Goal: Task Accomplishment & Management: Manage account settings

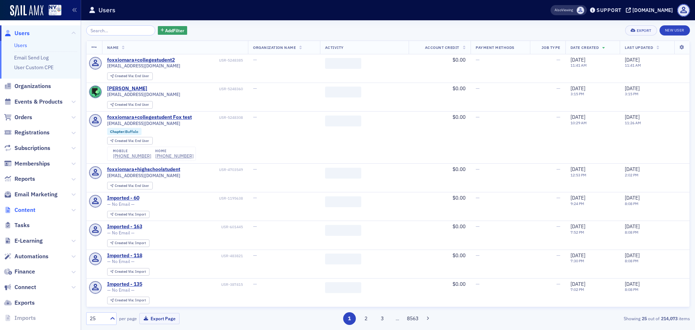
click at [30, 211] on span "Content" at bounding box center [24, 210] width 21 height 8
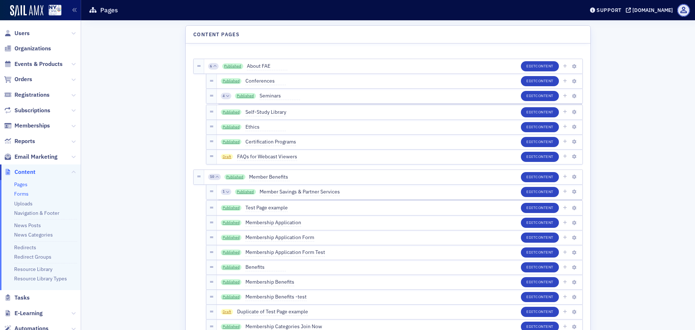
click at [26, 192] on link "Forms" at bounding box center [21, 193] width 14 height 7
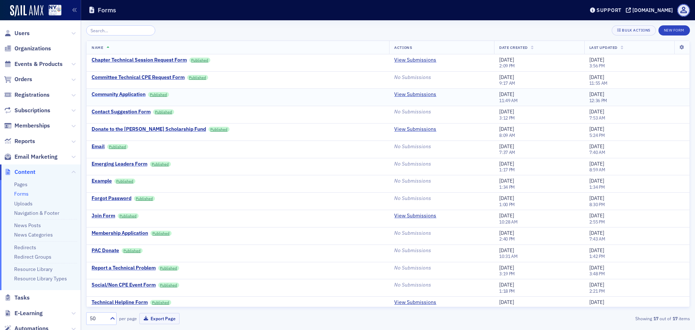
click at [117, 92] on div "Community Application" at bounding box center [119, 94] width 54 height 7
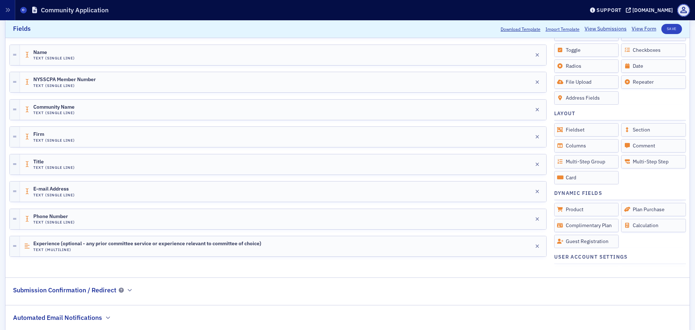
scroll to position [188, 0]
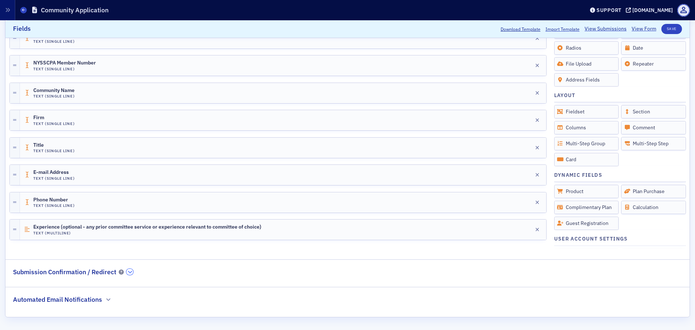
click at [128, 274] on button "button" at bounding box center [129, 271] width 7 height 7
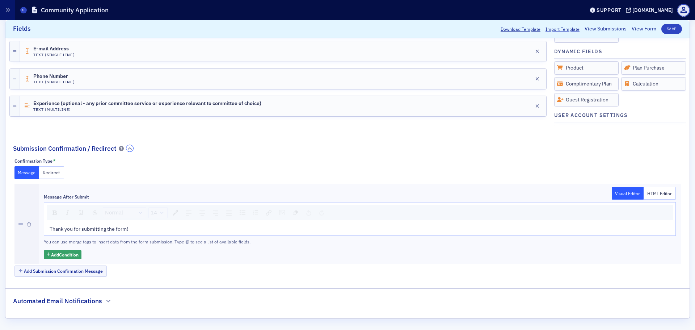
scroll to position [313, 0]
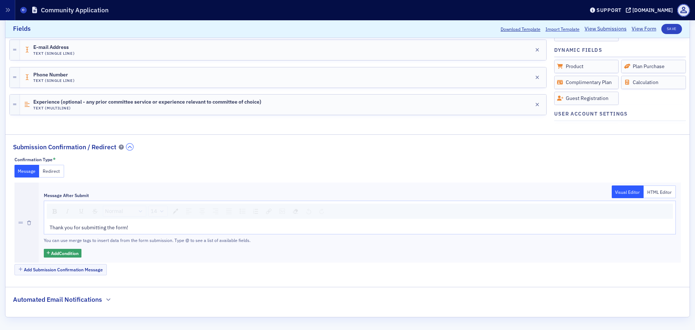
click at [130, 145] on icon "button" at bounding box center [130, 147] width 4 height 4
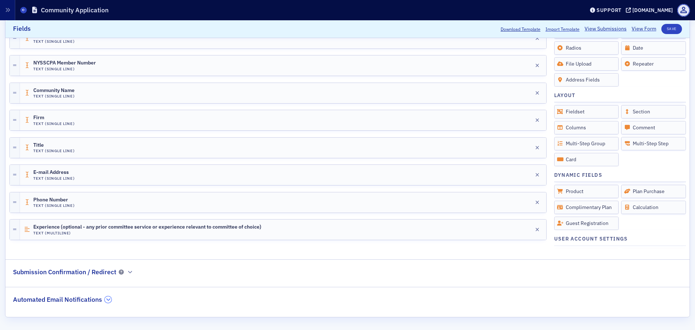
click at [104, 300] on div "Automated Email Notifications" at bounding box center [62, 295] width 98 height 17
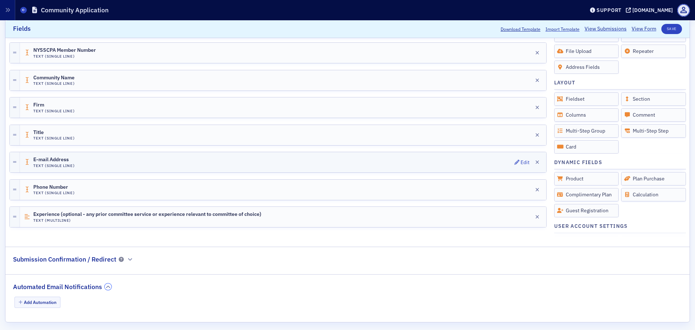
scroll to position [206, 0]
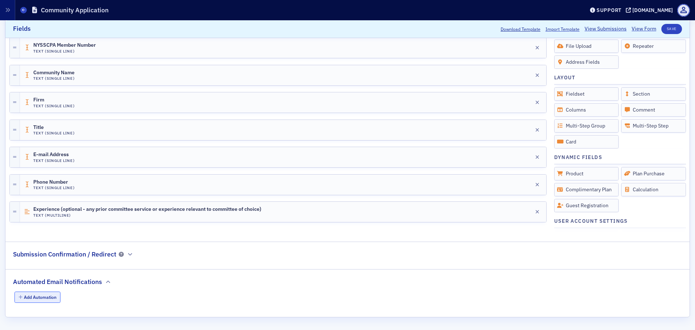
click at [38, 295] on button "Add Automation" at bounding box center [37, 296] width 46 height 11
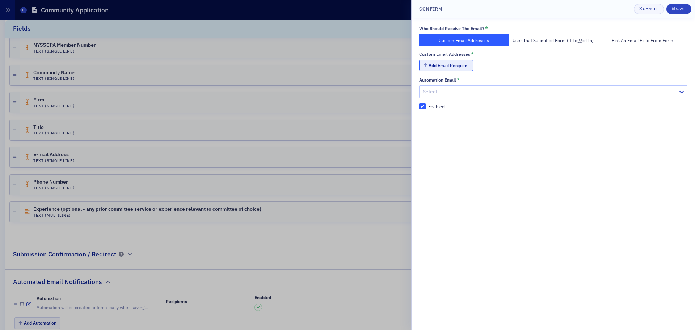
click at [453, 65] on button "Add Email Recipient" at bounding box center [446, 65] width 54 height 11
click at [651, 8] on div "Cancel" at bounding box center [650, 9] width 15 height 4
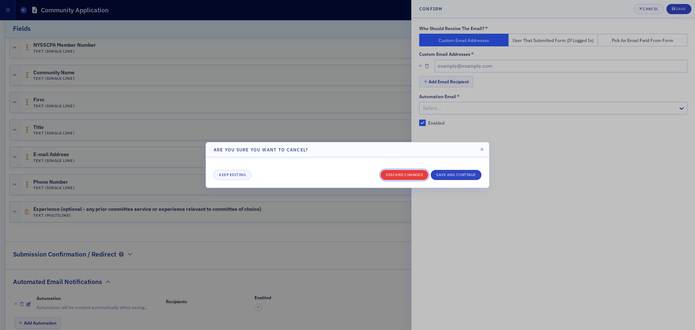
click at [418, 174] on button "Discard changes" at bounding box center [404, 175] width 48 height 10
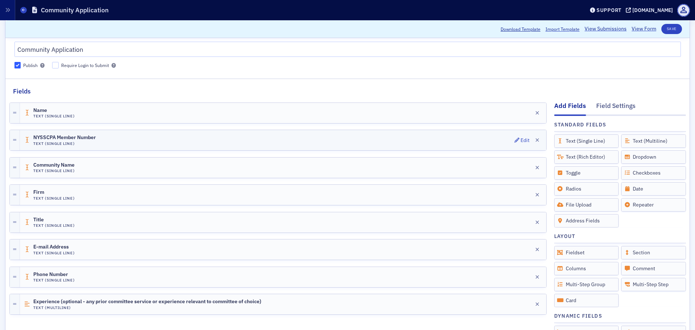
scroll to position [0, 0]
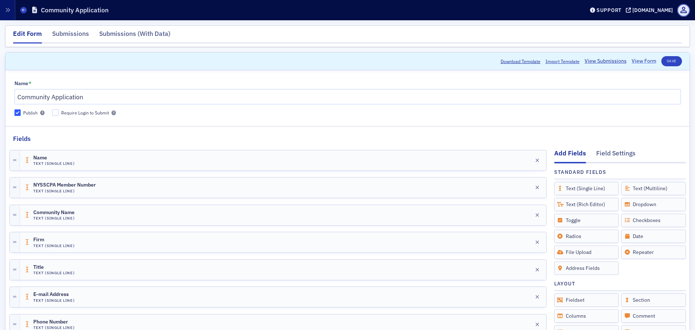
click at [633, 63] on link "View Form" at bounding box center [643, 61] width 25 height 8
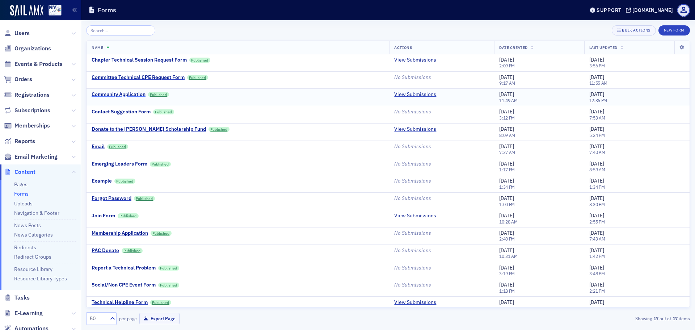
click at [129, 95] on div "Community Application" at bounding box center [119, 94] width 54 height 7
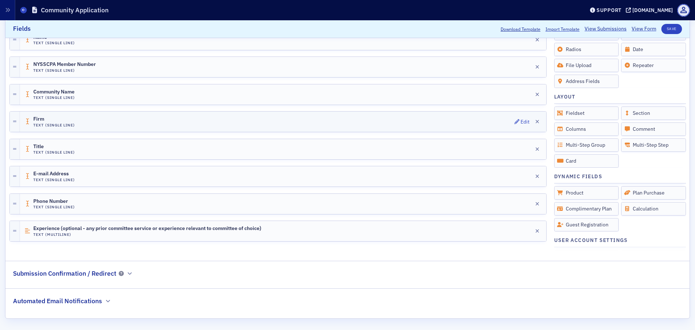
scroll to position [188, 0]
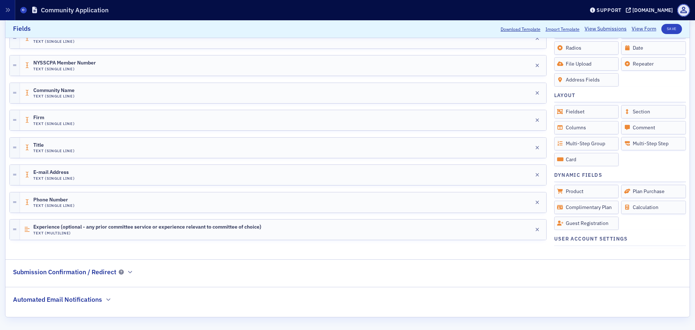
click at [101, 299] on h2 "Automated Email Notifications" at bounding box center [57, 299] width 89 height 9
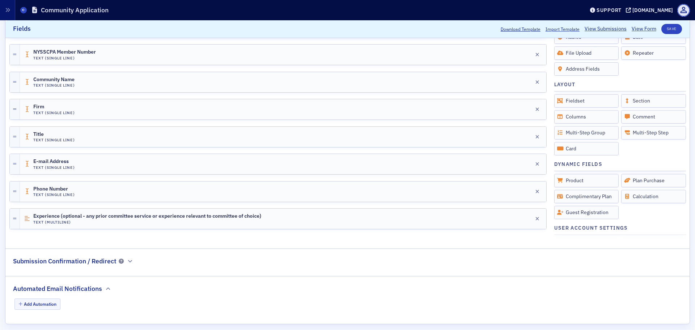
scroll to position [206, 0]
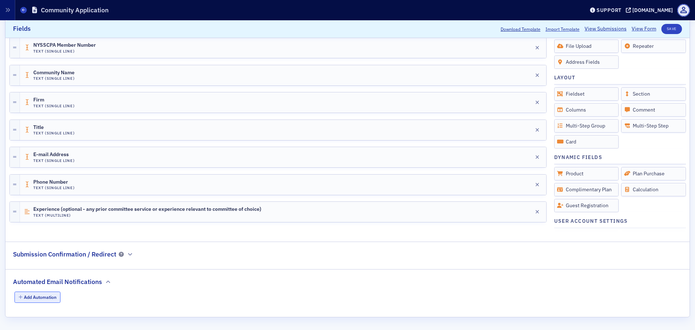
click at [55, 295] on button "Add Automation" at bounding box center [37, 296] width 46 height 11
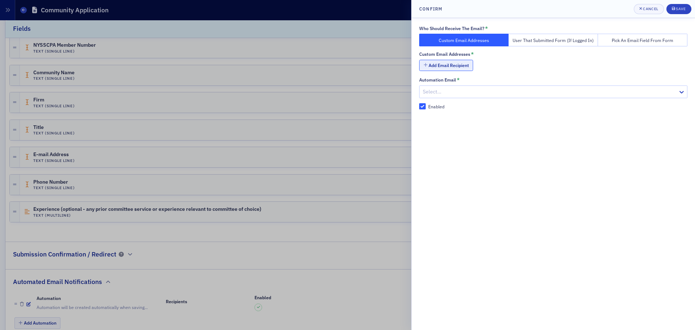
click at [443, 63] on button "Add Email Recipient" at bounding box center [446, 65] width 54 height 11
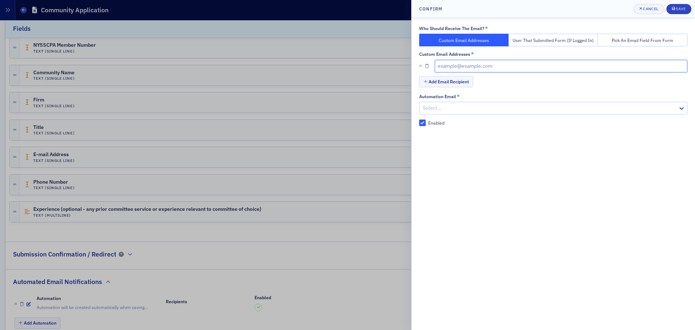
click at [453, 66] on input "text" at bounding box center [561, 66] width 253 height 13
type input "k"
type input "klazarus@nysscpa.org"
click at [459, 107] on div at bounding box center [549, 107] width 255 height 9
click at [496, 83] on div "Add Email Recipient" at bounding box center [553, 82] width 268 height 13
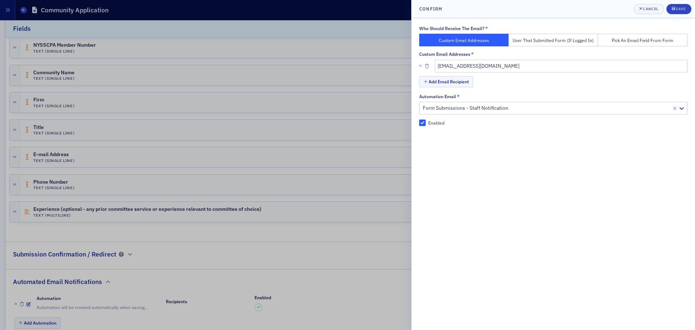
click at [532, 101] on div "Automation Email * Form Submissions - Staff Notification" at bounding box center [553, 104] width 268 height 21
click at [532, 110] on div at bounding box center [546, 107] width 249 height 9
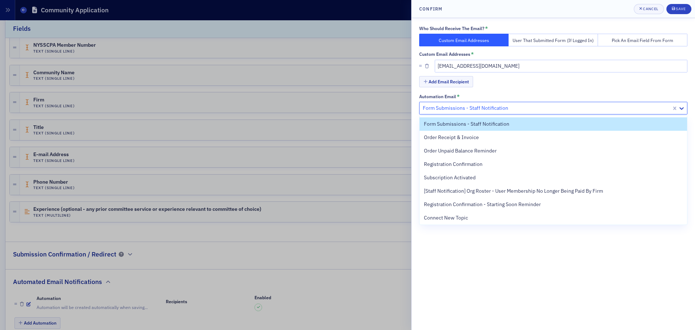
click at [532, 89] on div "Who Should Receive The Email? * Custom Email Addresses User That Submitted Form…" at bounding box center [553, 76] width 268 height 100
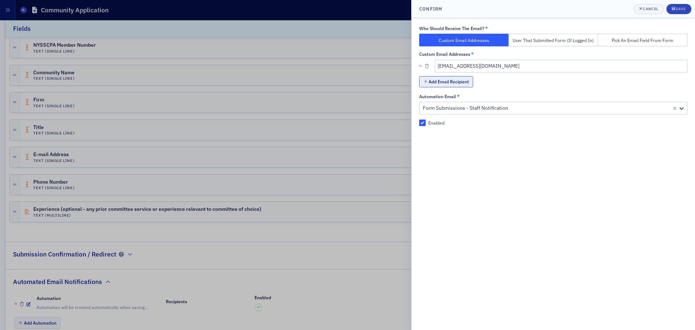
click at [455, 80] on button "Add Email Recipient" at bounding box center [446, 81] width 54 height 11
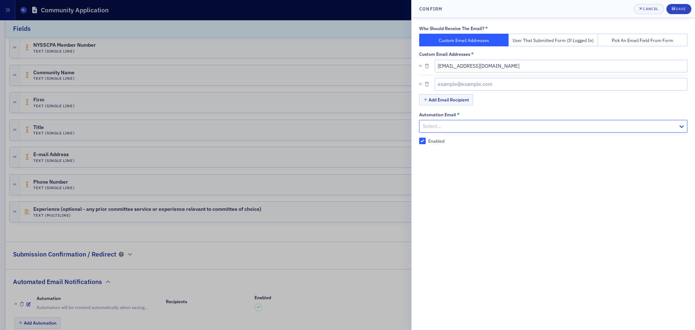
click at [588, 173] on div "Who Should Receive The Email? * Custom Email Addresses User That Submitted Form…" at bounding box center [552, 174] width 283 height 312
click at [425, 82] on icon "button" at bounding box center [427, 84] width 4 height 4
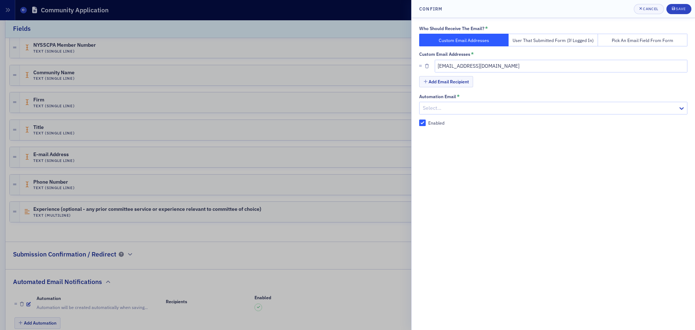
click at [452, 110] on div at bounding box center [549, 107] width 255 height 9
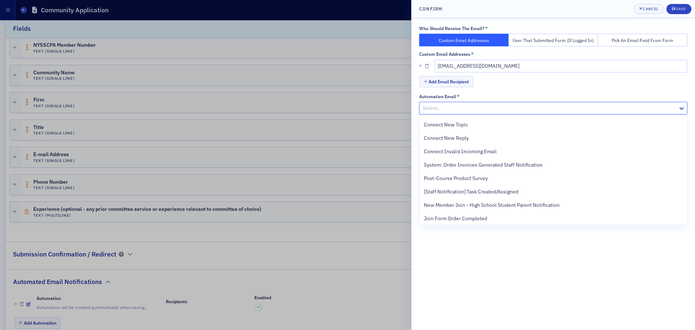
scroll to position [95, 0]
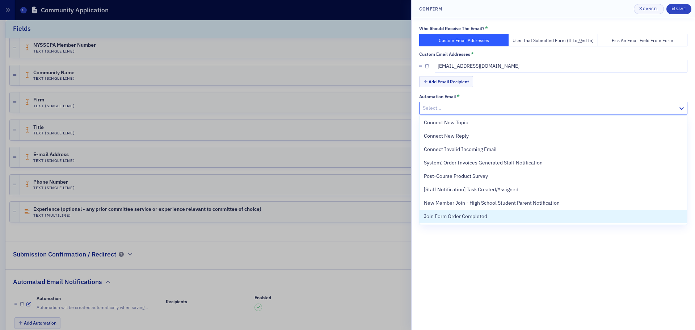
click at [572, 263] on div "Who Should Receive The Email? * Custom Email Addresses User That Submitted Form…" at bounding box center [552, 174] width 283 height 312
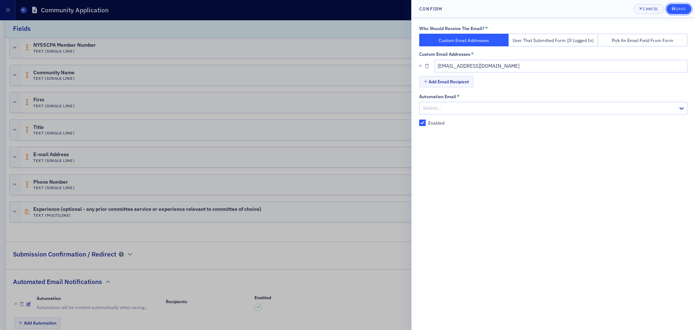
click at [677, 8] on div "Save" at bounding box center [681, 9] width 10 height 4
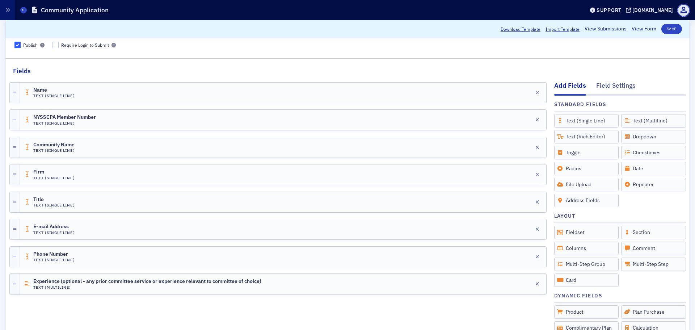
scroll to position [72, 0]
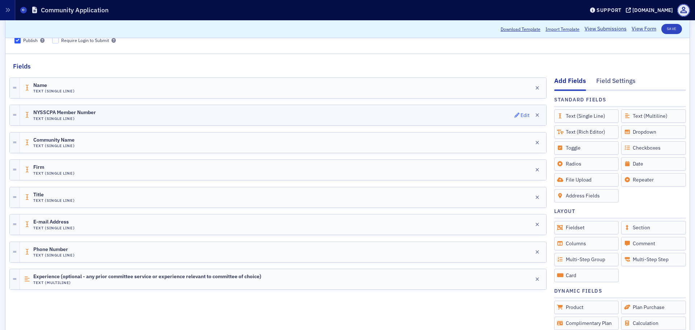
click at [520, 115] on div "Edit" at bounding box center [524, 115] width 9 height 4
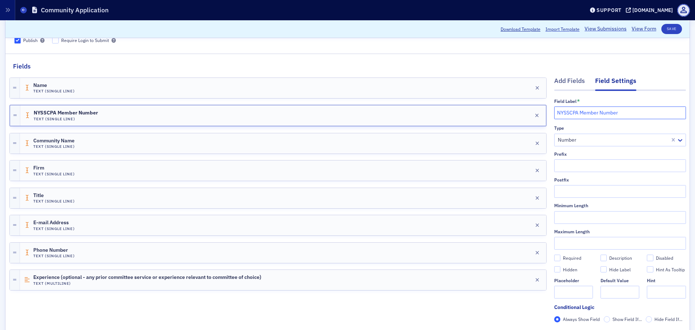
click at [564, 111] on input "NYSSCPA Member Number" at bounding box center [620, 112] width 132 height 13
type input "NYCPA Member Number"
click at [663, 33] on button "Save" at bounding box center [671, 29] width 21 height 10
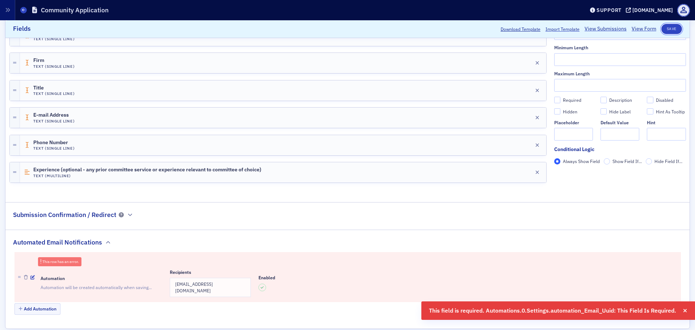
scroll to position [235, 0]
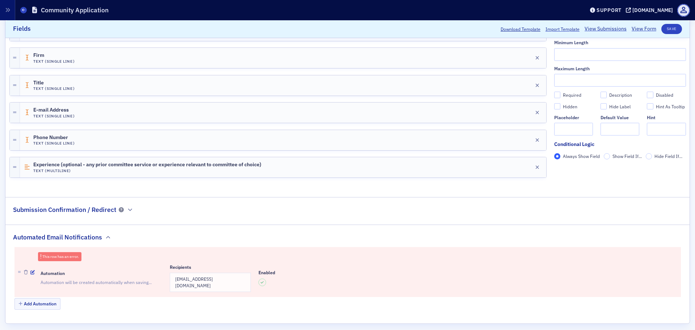
click at [60, 256] on div "This row has an error." at bounding box center [60, 256] width 37 height 4
click at [33, 270] on icon "button" at bounding box center [32, 272] width 4 height 4
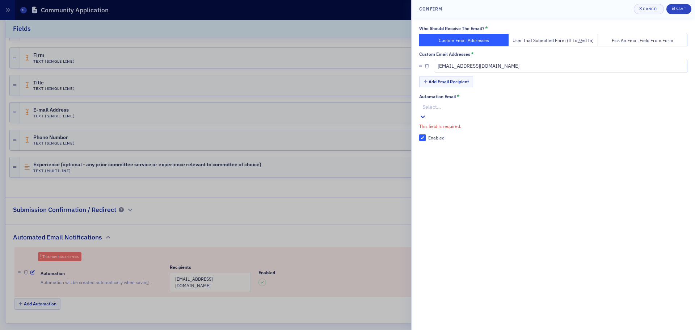
click at [457, 106] on div at bounding box center [554, 106] width 265 height 9
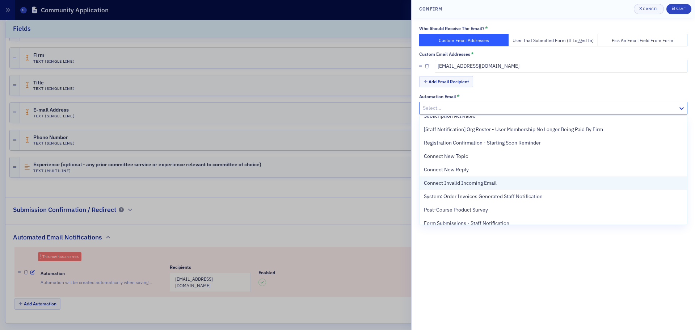
scroll to position [0, 0]
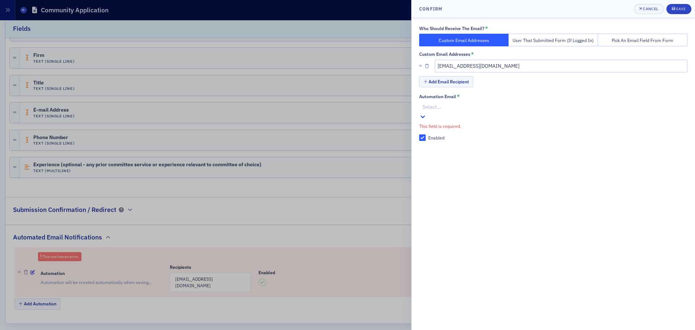
click at [524, 87] on div "Add Email Recipient" at bounding box center [553, 82] width 268 height 13
click at [678, 12] on span "Save" at bounding box center [679, 9] width 14 height 6
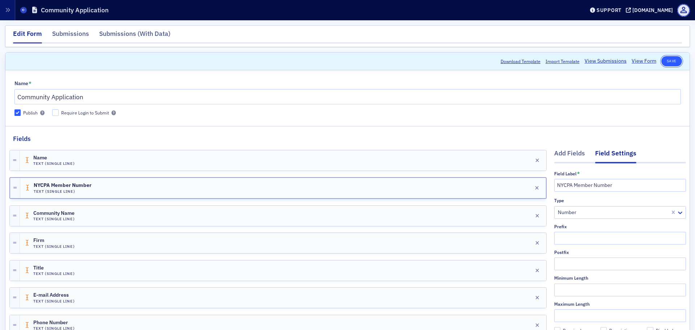
click at [671, 60] on button "Save" at bounding box center [671, 61] width 21 height 10
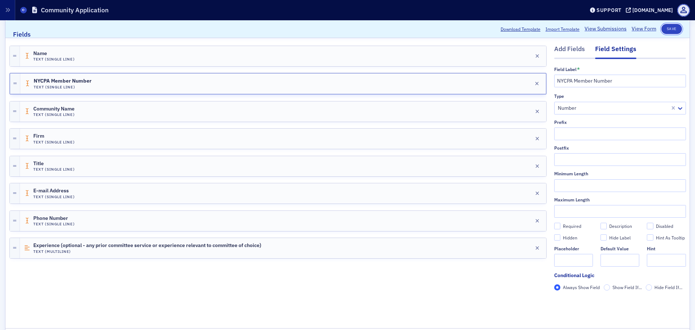
scroll to position [235, 0]
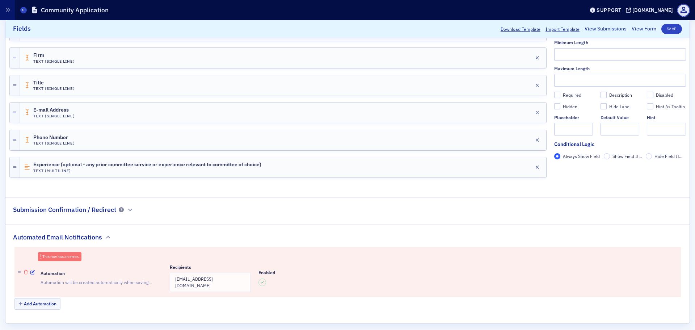
click at [25, 270] on icon "button" at bounding box center [26, 272] width 4 height 4
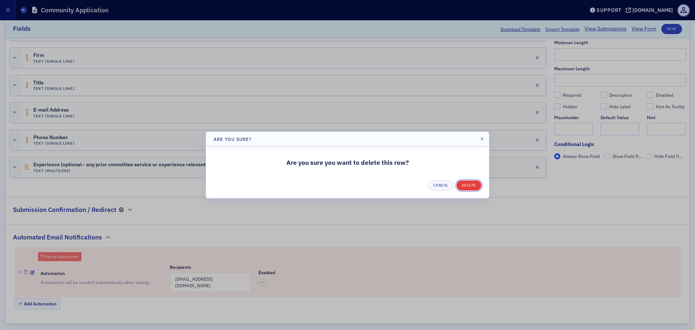
click at [470, 185] on button "Delete" at bounding box center [468, 185] width 25 height 10
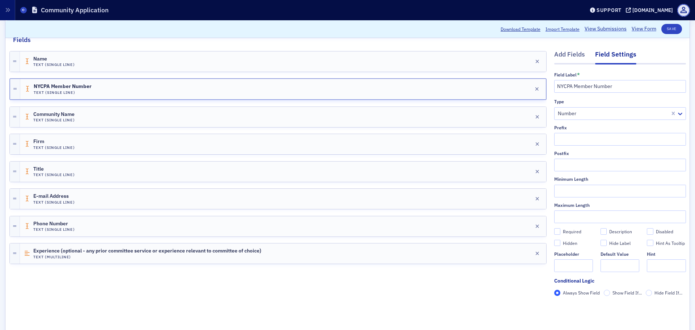
scroll to position [0, 0]
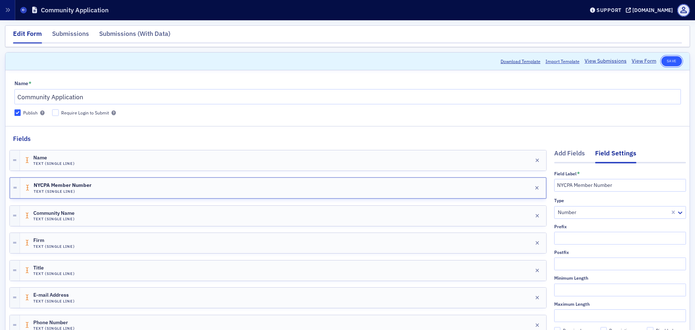
click at [667, 61] on button "Save" at bounding box center [671, 61] width 21 height 10
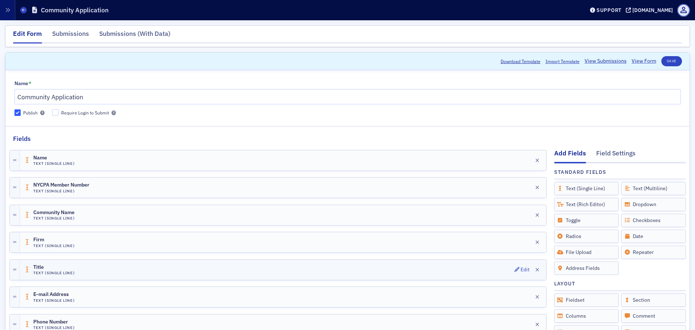
scroll to position [188, 0]
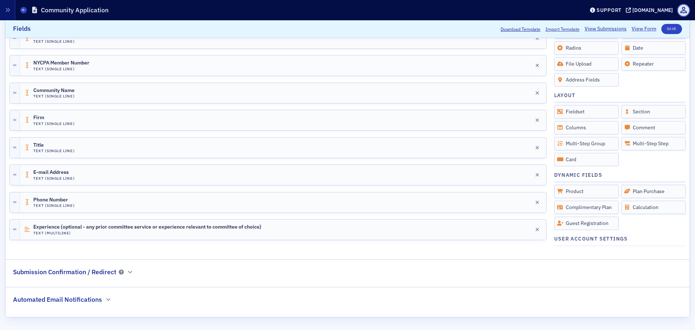
click at [103, 299] on div "Automated Email Notifications" at bounding box center [62, 295] width 98 height 17
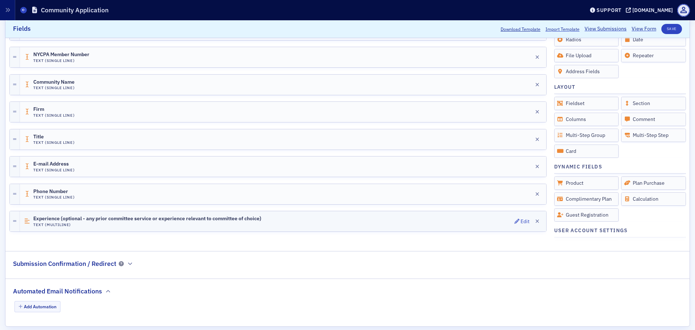
scroll to position [206, 0]
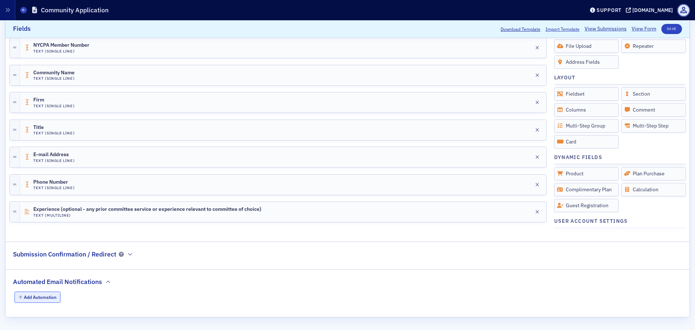
click at [47, 300] on button "Add Automation" at bounding box center [37, 296] width 46 height 11
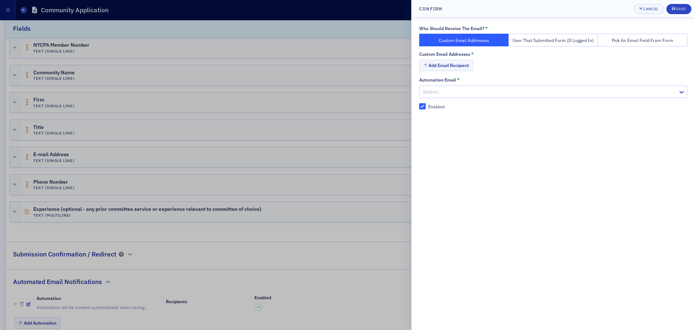
click at [526, 43] on button "User That Submitted Form (If Logged In)" at bounding box center [552, 40] width 89 height 13
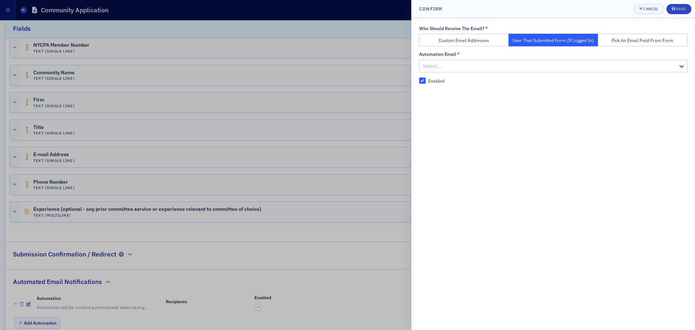
click at [453, 38] on button "Custom Email Addresses" at bounding box center [463, 40] width 89 height 13
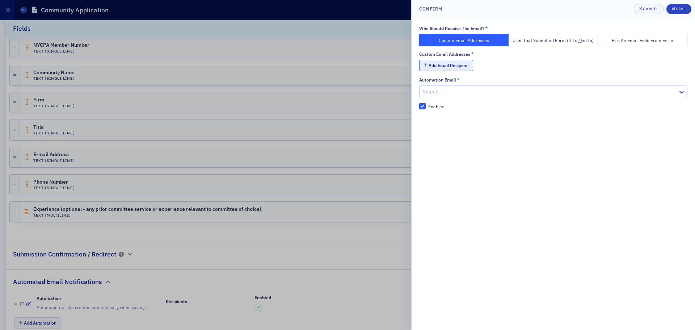
click at [450, 64] on button "Add Email Recipient" at bounding box center [446, 65] width 54 height 11
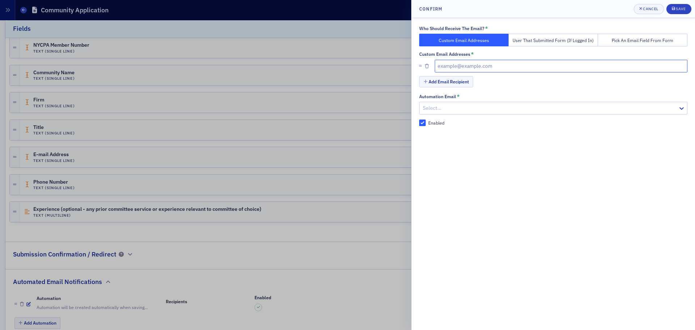
click at [475, 67] on input "text" at bounding box center [561, 66] width 253 height 13
type input "klazarus@nysscpa.org"
click at [679, 7] on div "Save" at bounding box center [681, 9] width 10 height 4
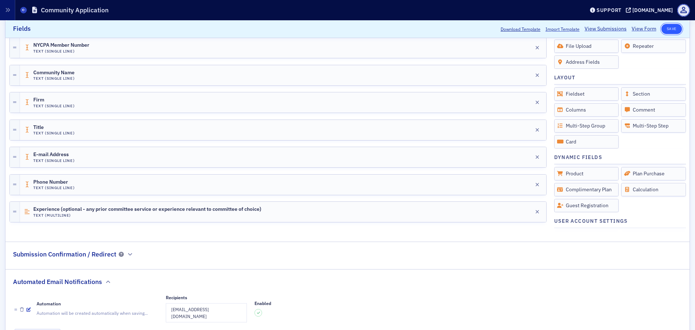
click at [664, 29] on button "Save" at bounding box center [671, 29] width 21 height 10
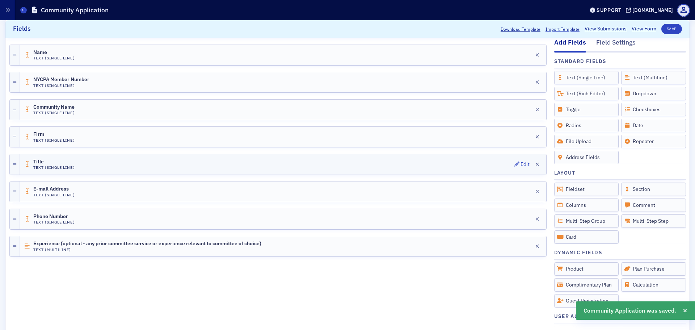
scroll to position [188, 0]
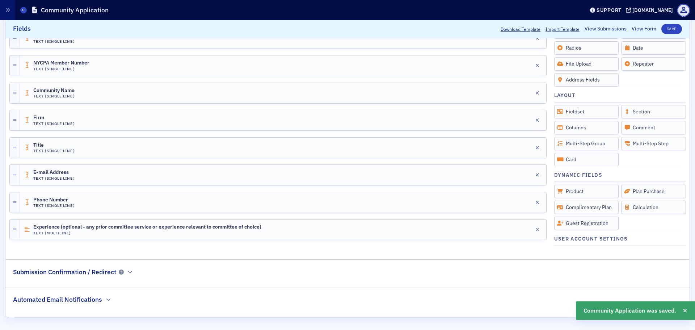
click at [97, 297] on h2 "Automated Email Notifications" at bounding box center [57, 299] width 89 height 9
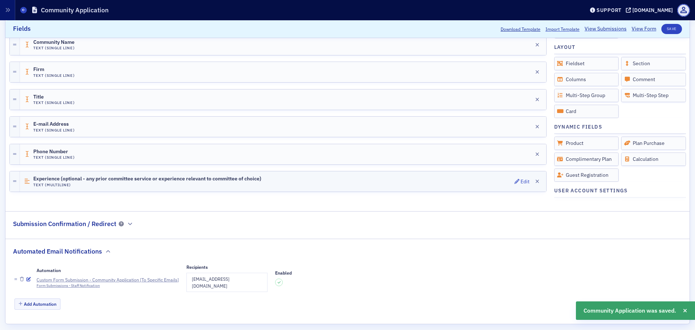
scroll to position [0, 0]
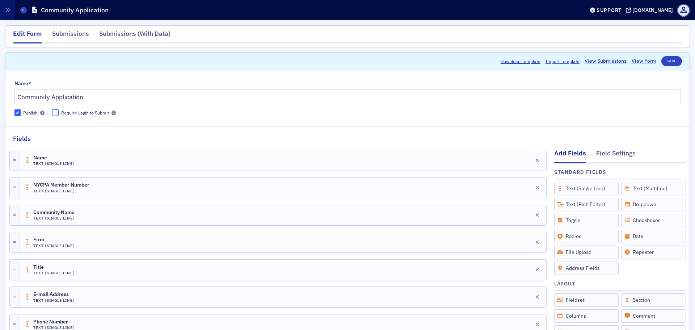
click at [56, 111] on input "Require Login to Submit" at bounding box center [55, 112] width 7 height 7
checkbox input "true"
click at [667, 59] on button "Save" at bounding box center [671, 61] width 21 height 10
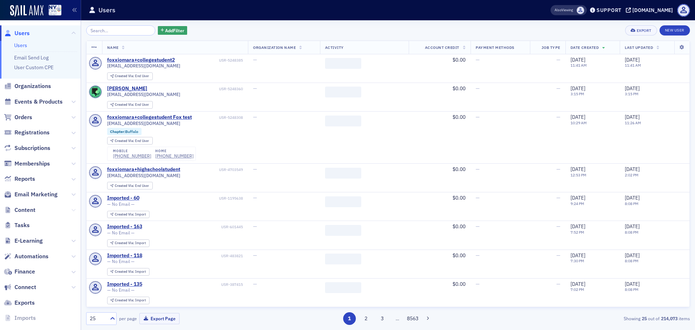
click at [71, 209] on icon at bounding box center [73, 210] width 4 height 4
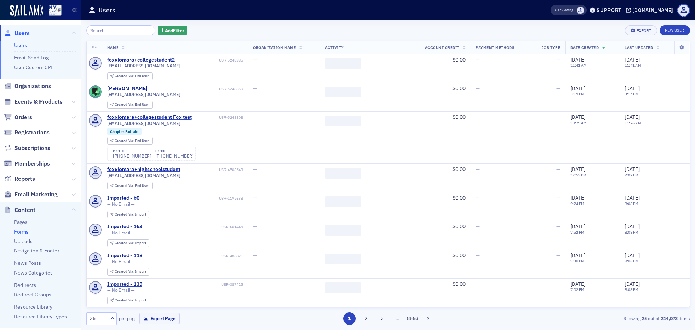
click at [20, 234] on link "Forms" at bounding box center [21, 231] width 14 height 7
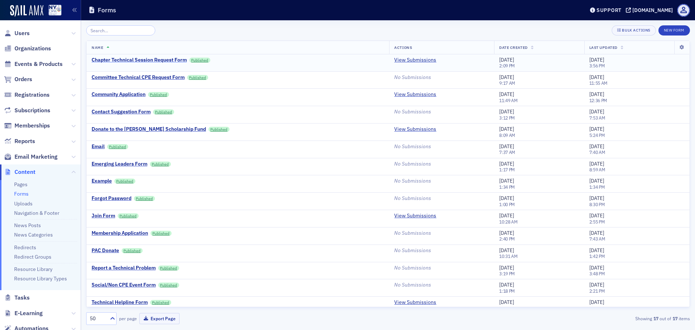
click at [122, 60] on div "Chapter Technical Session Request Form" at bounding box center [139, 60] width 95 height 7
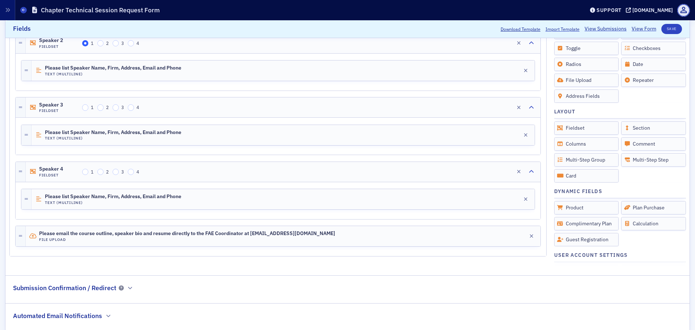
scroll to position [1102, 0]
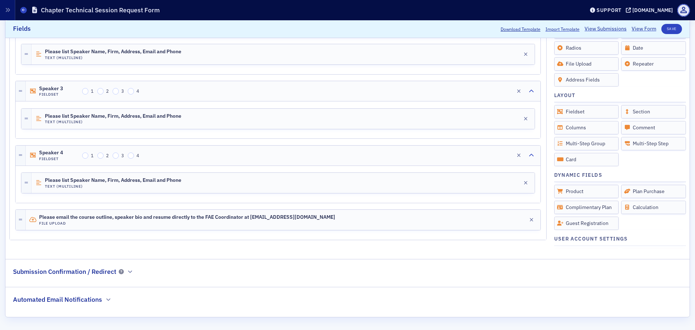
click at [92, 301] on h2 "Automated Email Notifications" at bounding box center [57, 299] width 89 height 9
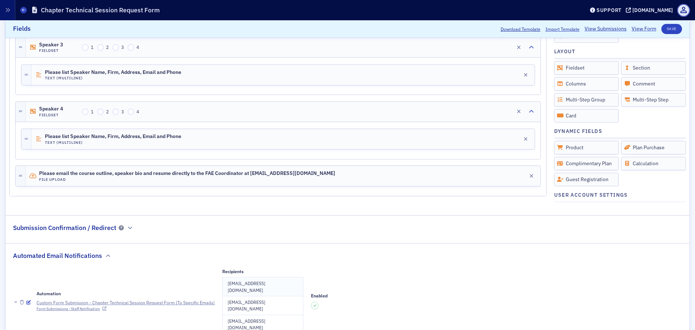
scroll to position [1174, 0]
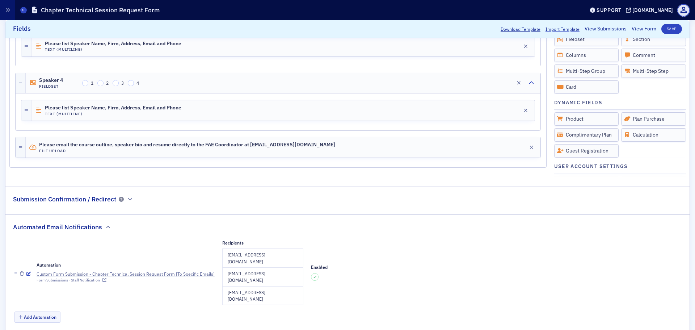
click at [67, 270] on div "Custom Form Submission - Chapter Technical Session Request Form [To Specific Em…" at bounding box center [126, 273] width 178 height 7
click at [28, 271] on icon "button" at bounding box center [28, 273] width 4 height 4
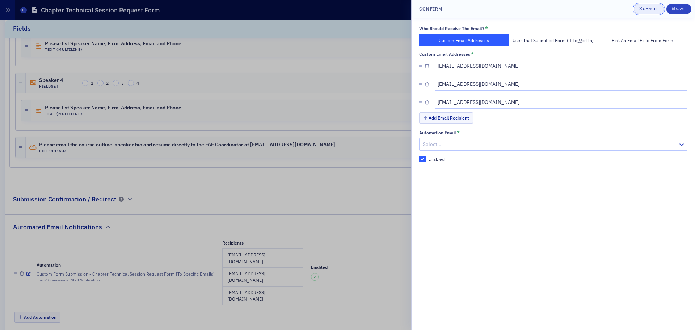
click at [639, 10] on icon "button" at bounding box center [640, 9] width 3 height 4
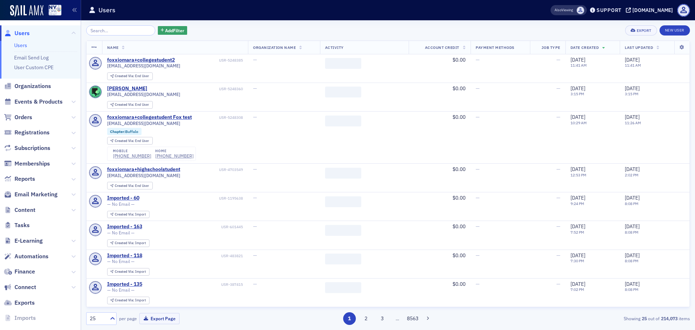
click at [61, 210] on span "Content" at bounding box center [40, 210] width 81 height 16
click at [71, 210] on icon at bounding box center [73, 210] width 4 height 4
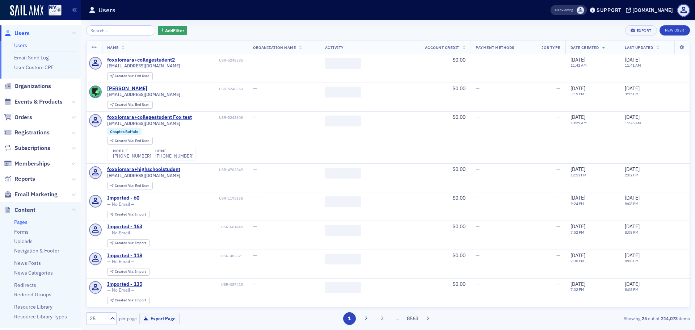
click at [21, 225] on link "Pages" at bounding box center [20, 222] width 13 height 7
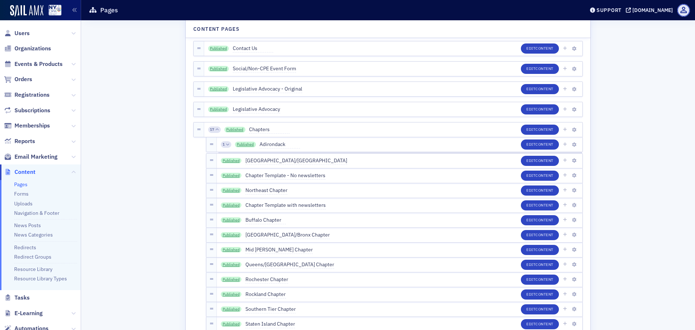
scroll to position [1174, 0]
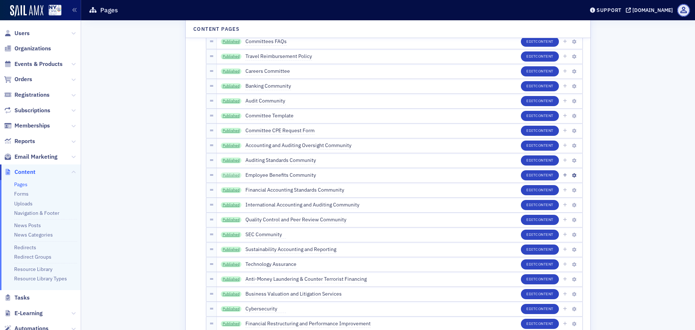
click at [232, 174] on link "Published" at bounding box center [231, 175] width 21 height 6
